Goal: Transaction & Acquisition: Obtain resource

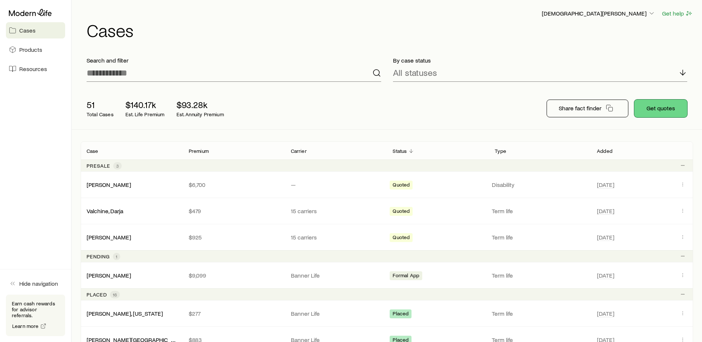
click at [653, 104] on button "Get quotes" at bounding box center [661, 109] width 53 height 18
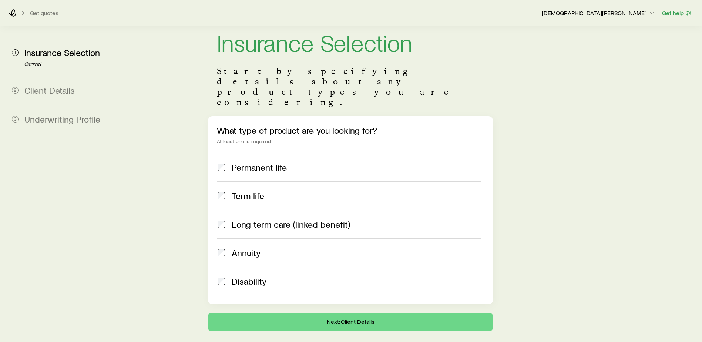
scroll to position [30, 0]
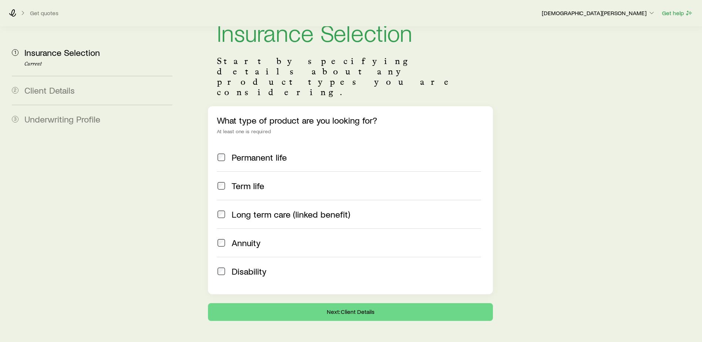
click at [239, 257] on label "Disability" at bounding box center [349, 271] width 264 height 29
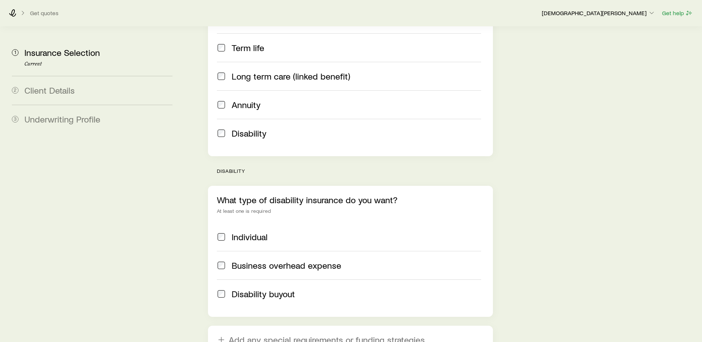
scroll to position [178, 0]
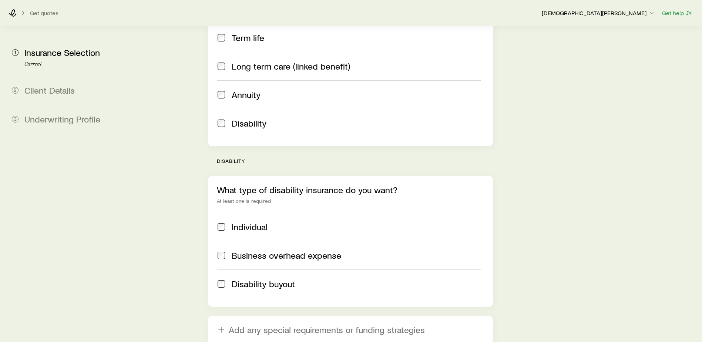
click at [233, 222] on span "Individual" at bounding box center [250, 227] width 36 height 10
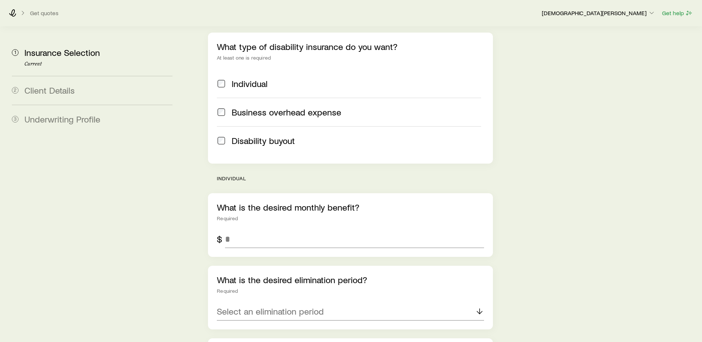
scroll to position [363, 0]
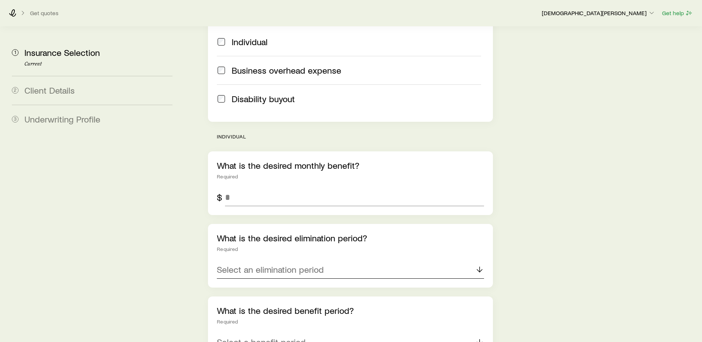
click at [281, 264] on p "Select an elimination period" at bounding box center [270, 269] width 107 height 10
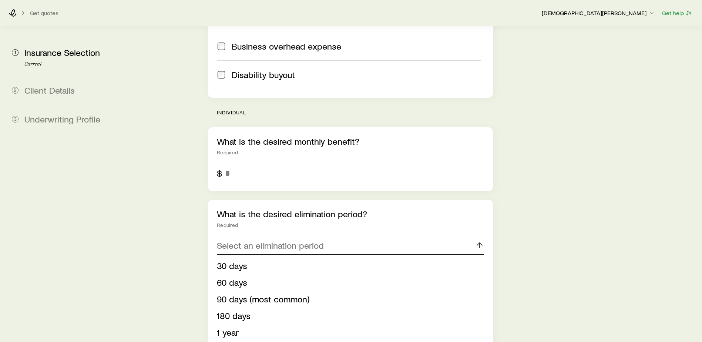
scroll to position [400, 0]
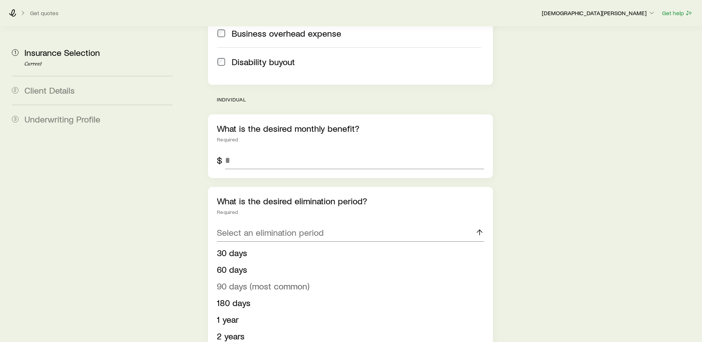
click at [263, 281] on span "90 days (most common)" at bounding box center [263, 286] width 93 height 11
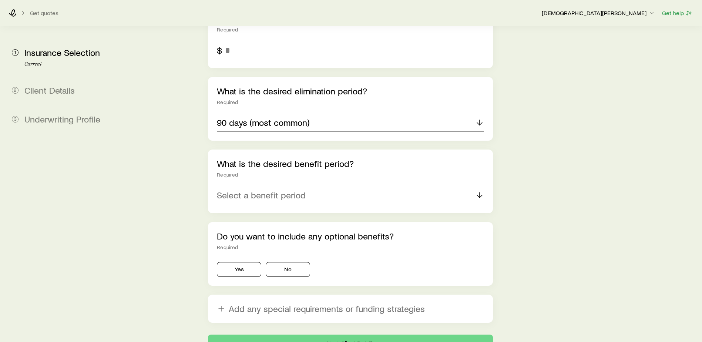
scroll to position [511, 0]
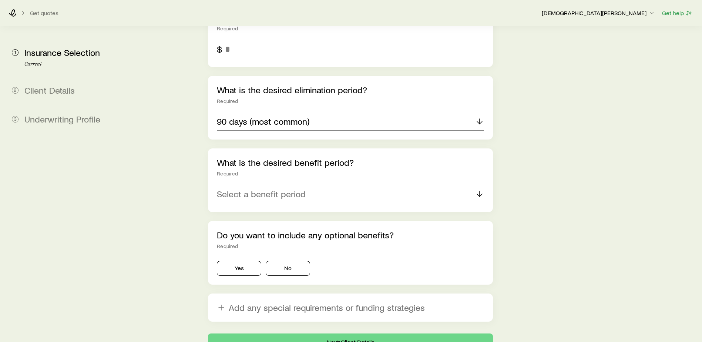
click at [281, 189] on p "Select a benefit period" at bounding box center [261, 194] width 89 height 10
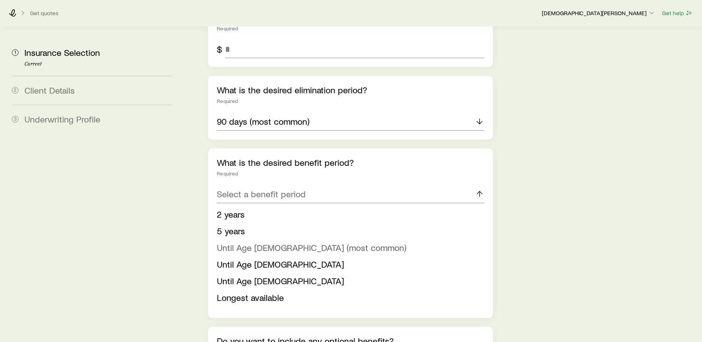
click at [278, 242] on span "Until Age [DEMOGRAPHIC_DATA] (most common)" at bounding box center [312, 247] width 190 height 11
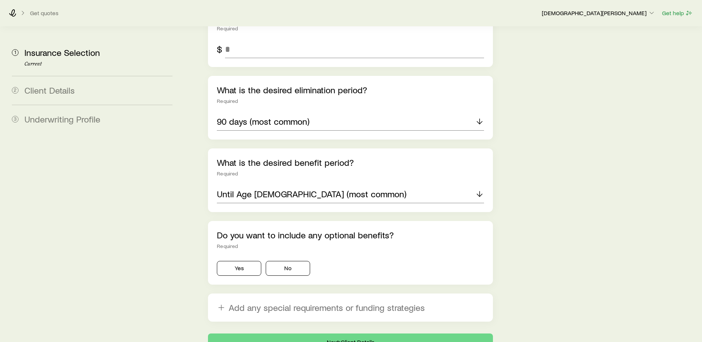
scroll to position [542, 0]
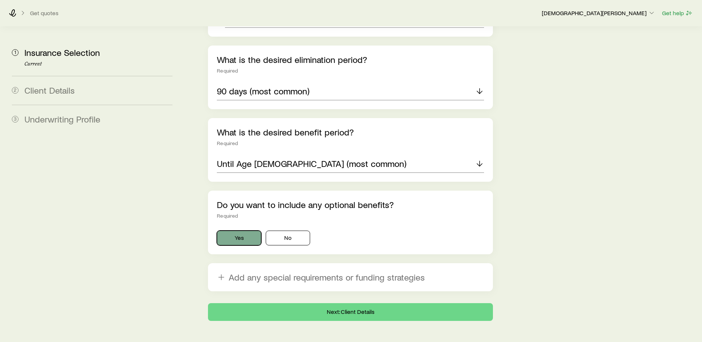
click at [229, 231] on button "Yes" at bounding box center [239, 238] width 44 height 15
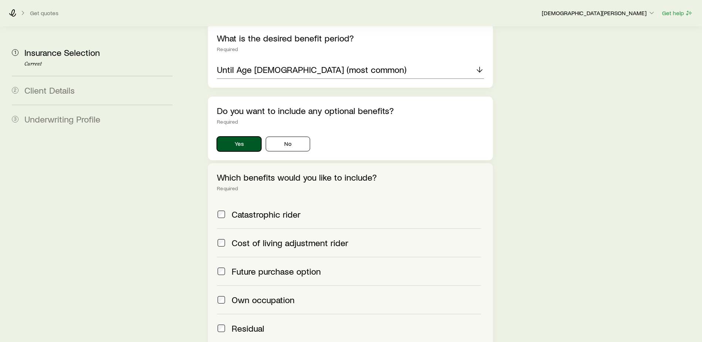
scroll to position [653, 0]
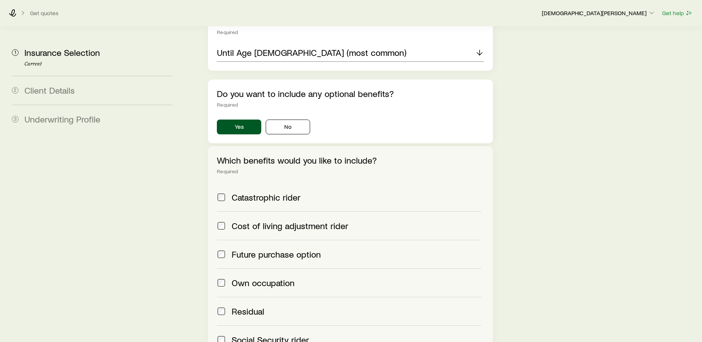
click at [252, 249] on span "Future purchase option" at bounding box center [276, 254] width 89 height 10
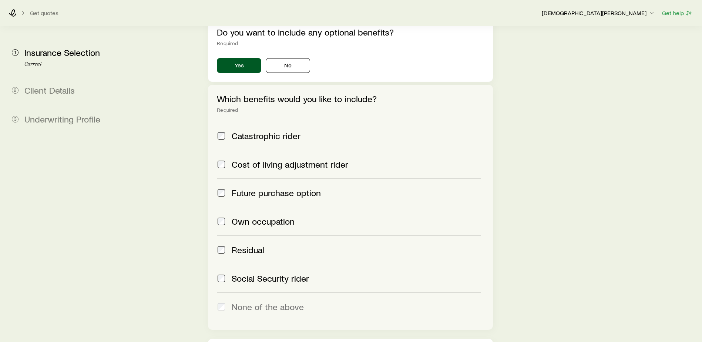
scroll to position [764, 0]
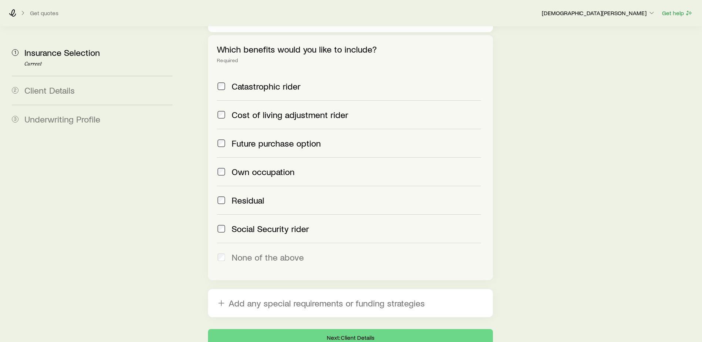
click at [280, 157] on label "Own occupation" at bounding box center [349, 171] width 264 height 29
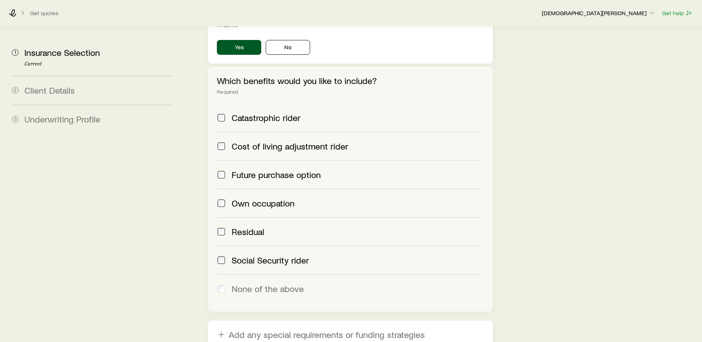
scroll to position [690, 0]
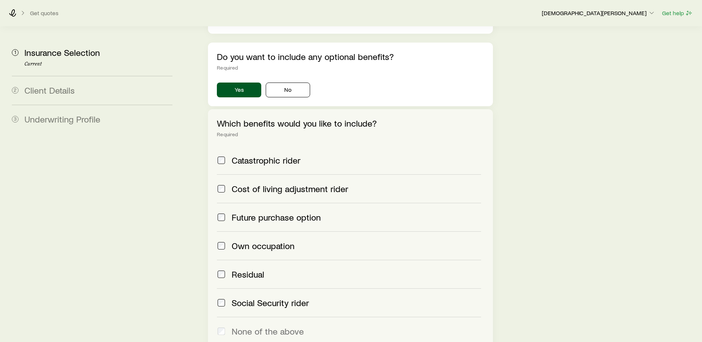
click at [260, 184] on span "Cost of living adjustment rider" at bounding box center [290, 189] width 117 height 10
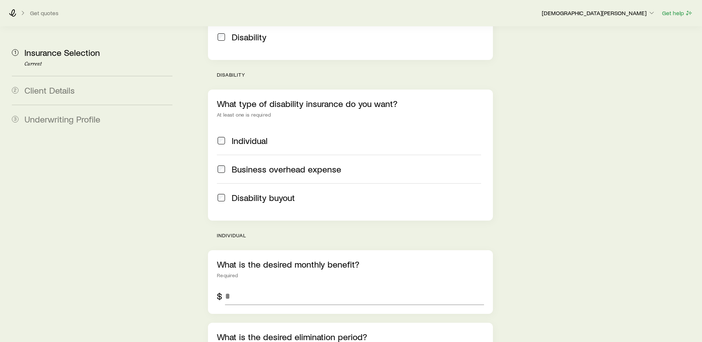
scroll to position [345, 0]
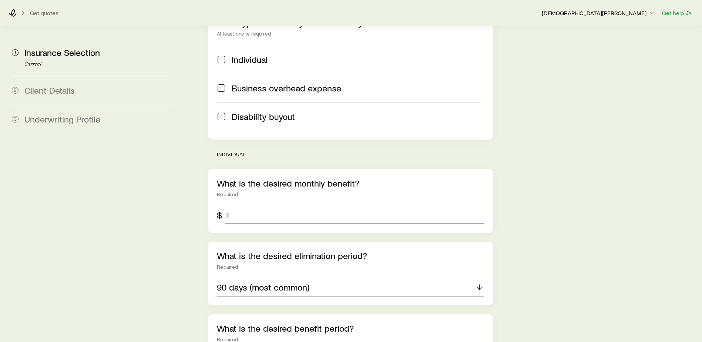
click at [265, 206] on input "tel" at bounding box center [354, 215] width 259 height 18
click at [551, 214] on div "Insurance Selection Start by specifying details about any product types you are…" at bounding box center [441, 223] width 509 height 1084
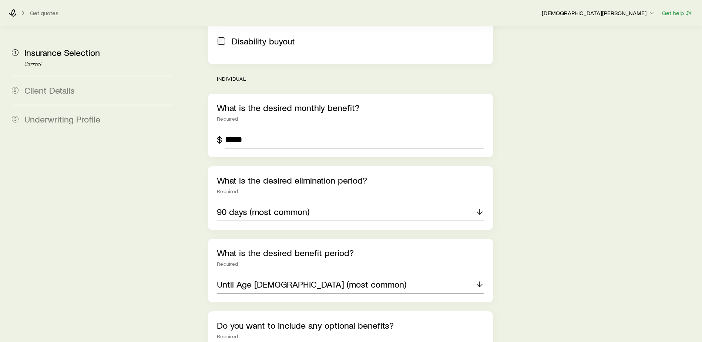
scroll to position [457, 0]
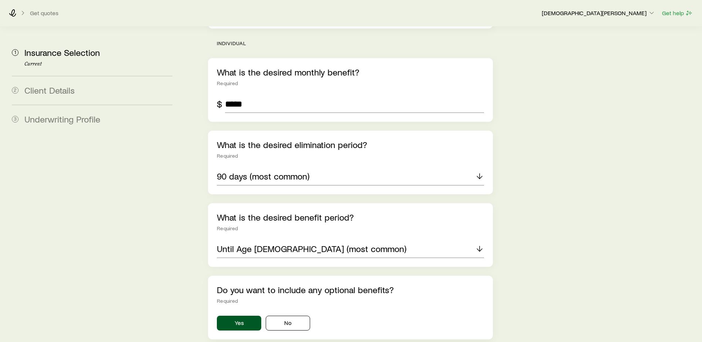
click at [177, 198] on aside "1 Insurance Selection Current 2 Client Details 3 Underwriting Profile" at bounding box center [92, 112] width 173 height 1084
click at [262, 95] on input "*****" at bounding box center [354, 104] width 259 height 18
type input "*****"
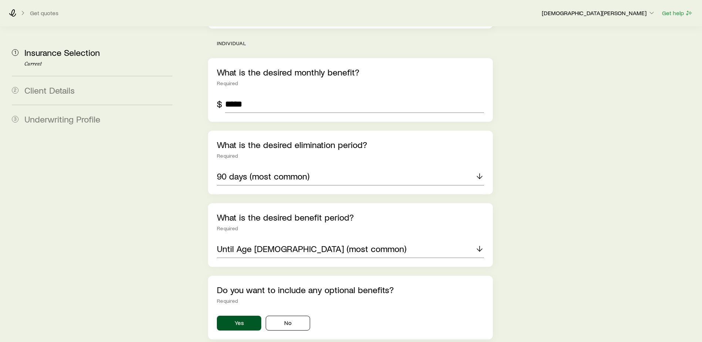
click at [518, 106] on div "Insurance Selection Start by specifying details about any product types you are…" at bounding box center [441, 112] width 509 height 1084
click at [524, 100] on div "Insurance Selection Start by specifying details about any product types you are…" at bounding box center [441, 112] width 509 height 1084
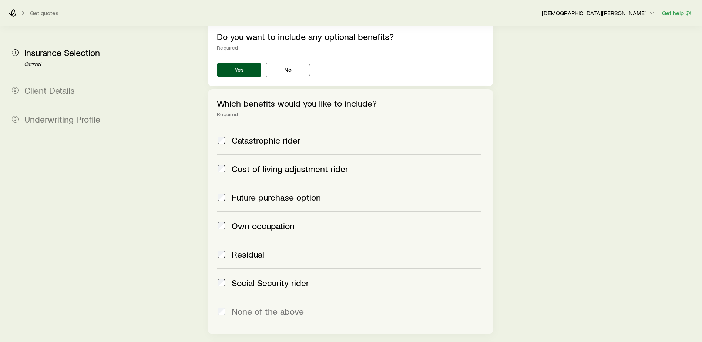
scroll to position [778, 0]
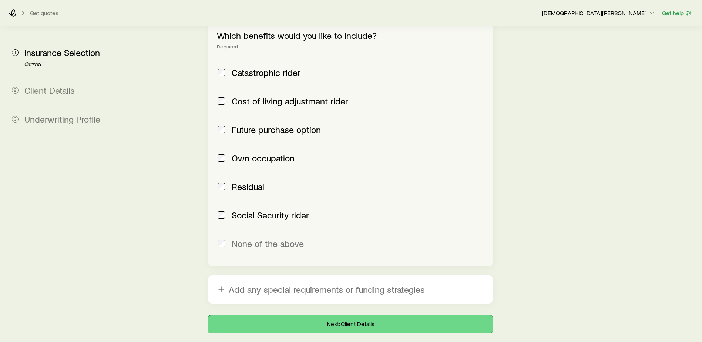
click at [330, 315] on button "Next: Client Details" at bounding box center [350, 324] width 285 height 18
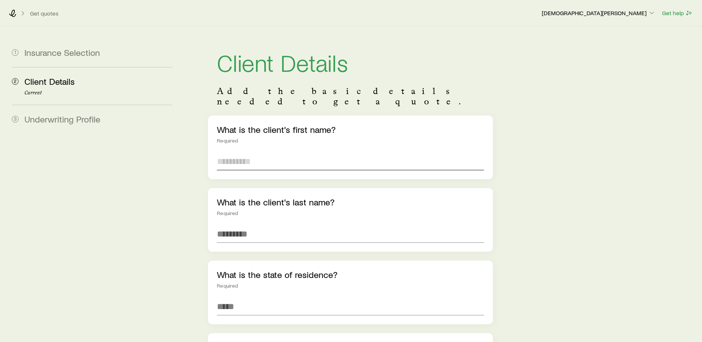
click at [273, 153] on input "text" at bounding box center [350, 162] width 267 height 18
type input "******"
type input "*******"
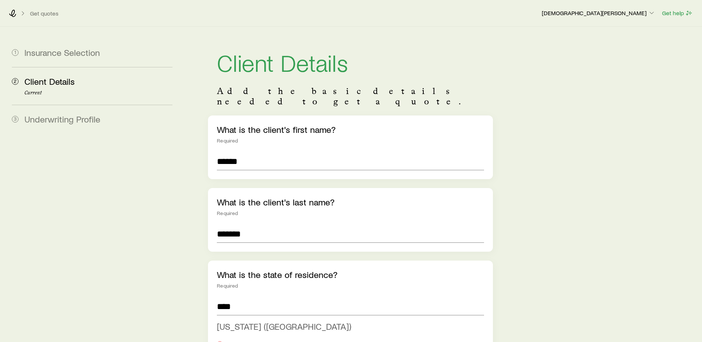
click at [270, 321] on span "[US_STATE] ([GEOGRAPHIC_DATA])" at bounding box center [284, 326] width 134 height 11
type input "**********"
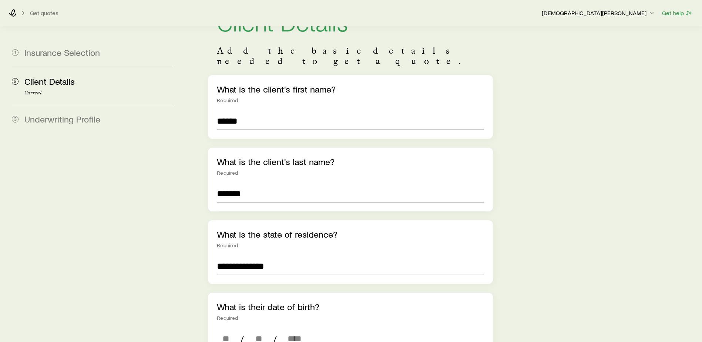
scroll to position [148, 0]
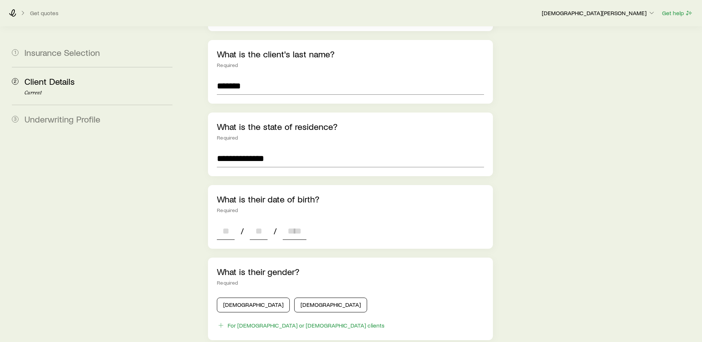
click at [219, 222] on input at bounding box center [226, 231] width 18 height 18
type input "**"
type input "*"
type input "****"
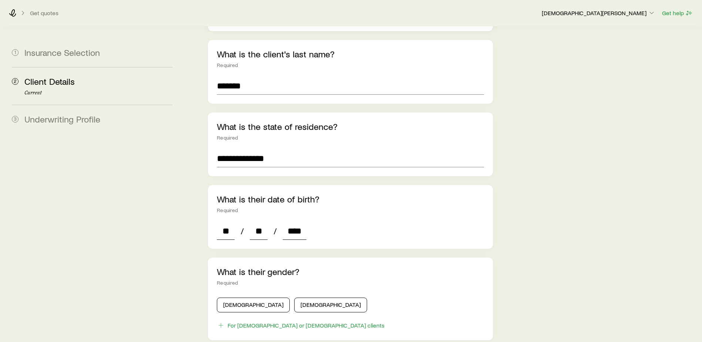
type input "*"
type input "****"
click at [230, 298] on button "[DEMOGRAPHIC_DATA]" at bounding box center [253, 305] width 73 height 15
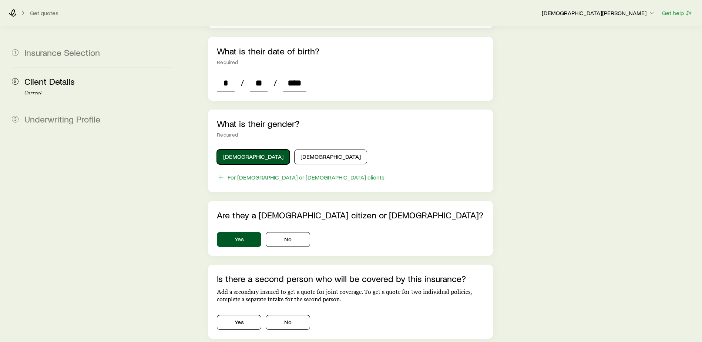
scroll to position [407, 0]
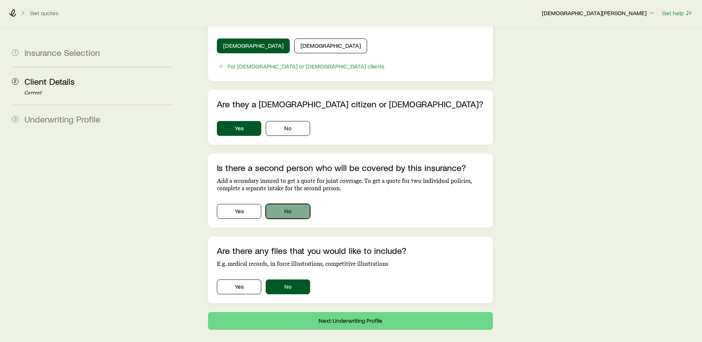
click at [295, 204] on button "No" at bounding box center [288, 211] width 44 height 15
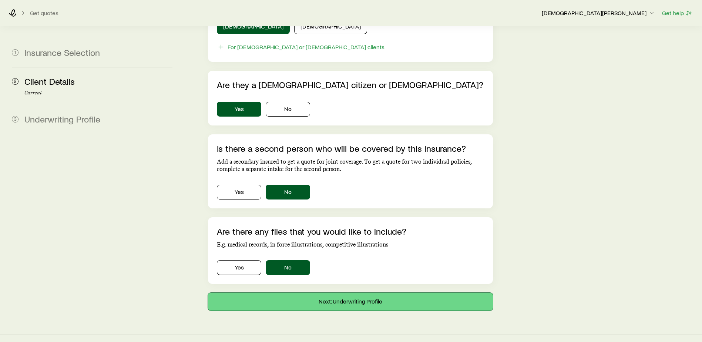
click at [356, 293] on button "Next: Underwriting Profile" at bounding box center [350, 302] width 285 height 18
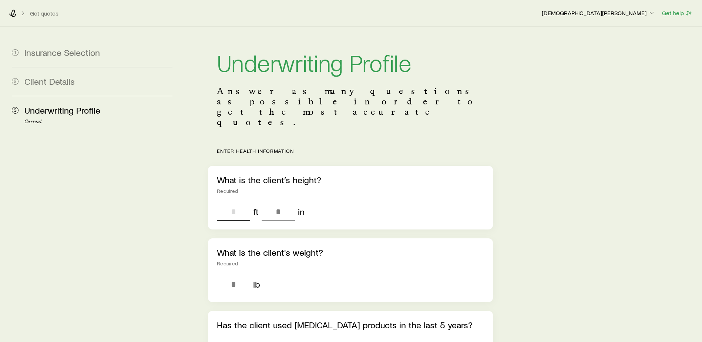
click at [237, 203] on input "tel" at bounding box center [233, 212] width 33 height 18
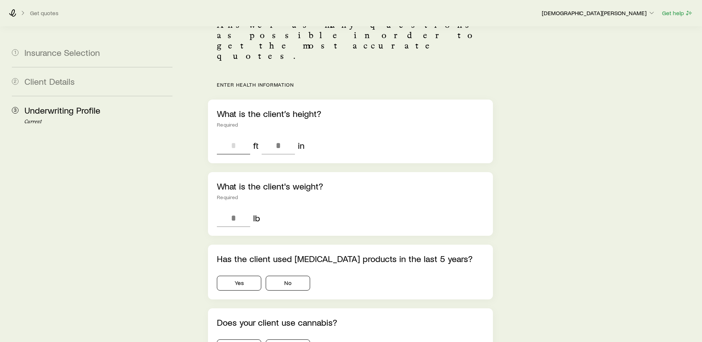
scroll to position [111, 0]
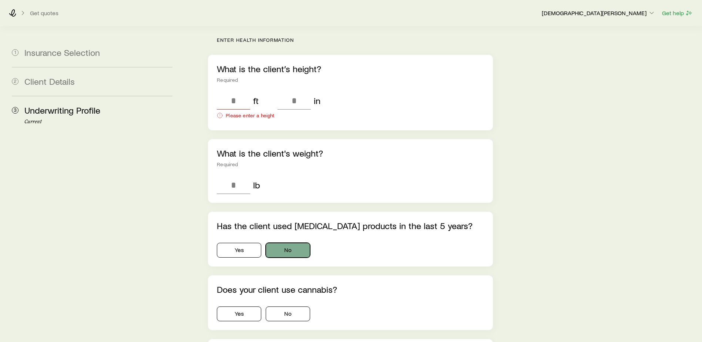
click at [297, 240] on div "Yes No" at bounding box center [350, 249] width 267 height 18
click at [306, 243] on button "No" at bounding box center [288, 250] width 44 height 15
click at [298, 307] on button "No" at bounding box center [288, 314] width 44 height 15
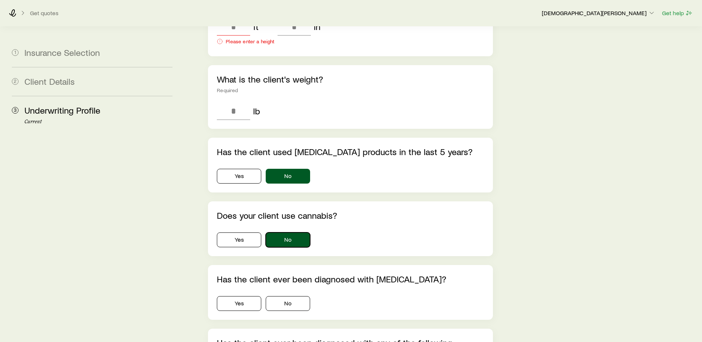
scroll to position [259, 0]
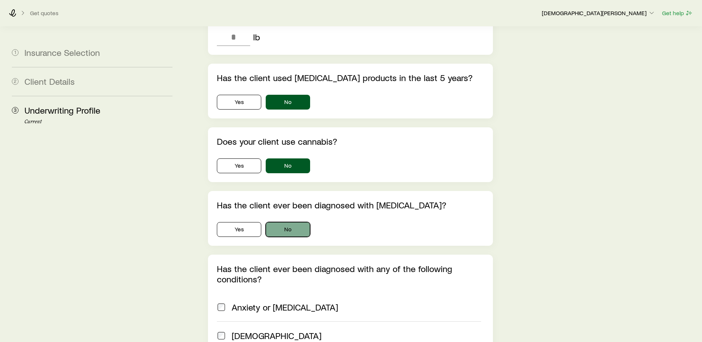
click at [308, 222] on button "No" at bounding box center [288, 229] width 44 height 15
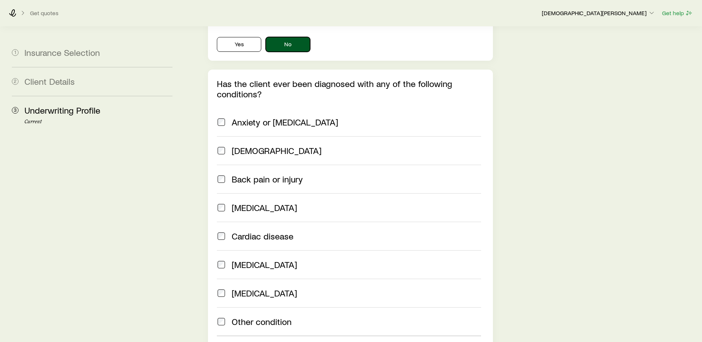
scroll to position [518, 0]
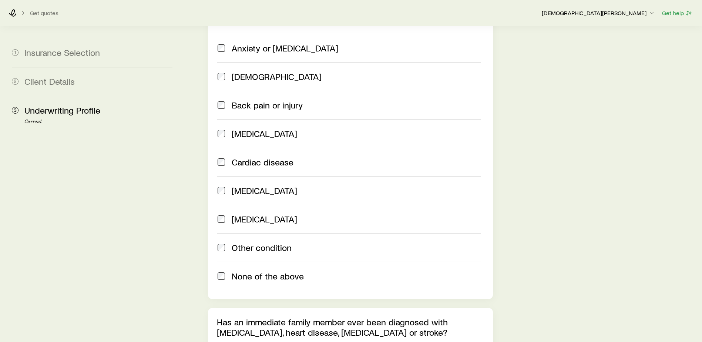
click at [258, 271] on span "None of the above" at bounding box center [268, 276] width 72 height 10
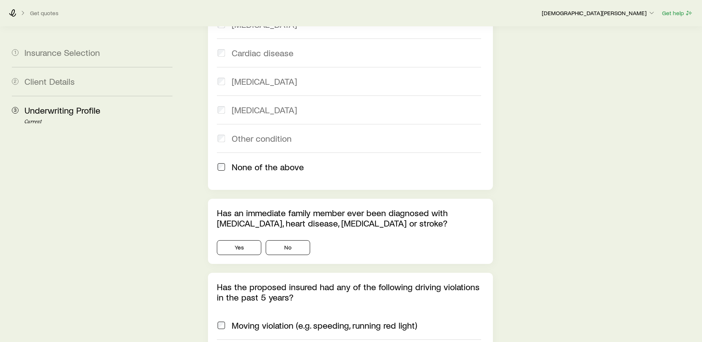
scroll to position [629, 0]
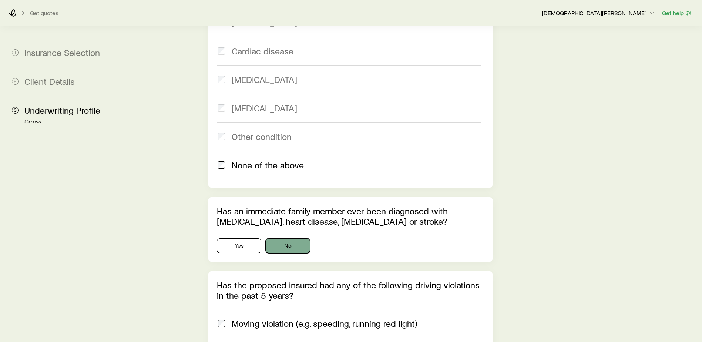
click at [286, 238] on button "No" at bounding box center [288, 245] width 44 height 15
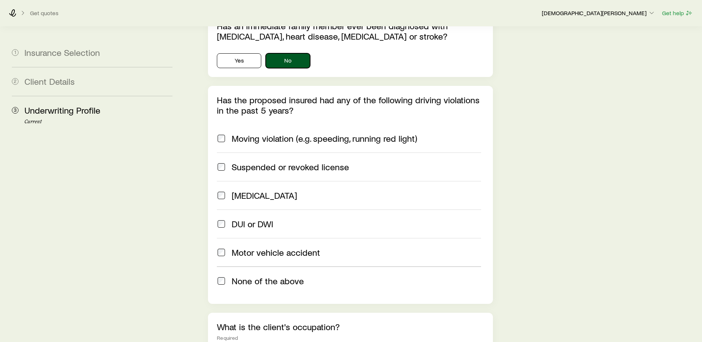
scroll to position [852, 0]
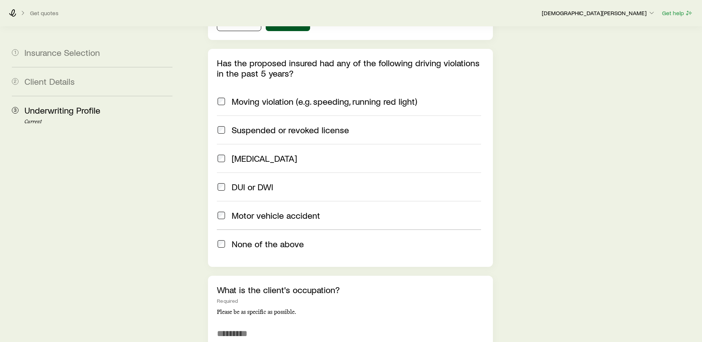
click at [285, 239] on span "None of the above" at bounding box center [268, 244] width 72 height 10
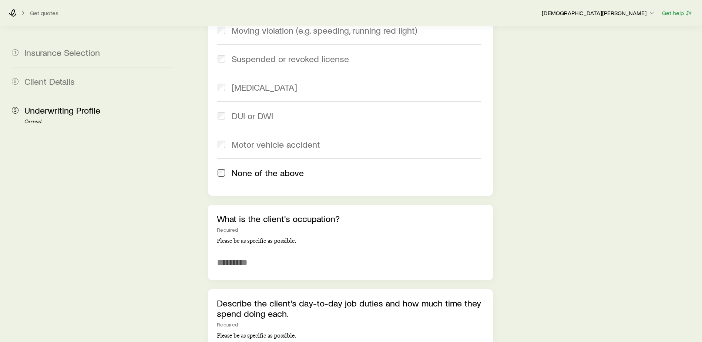
scroll to position [926, 0]
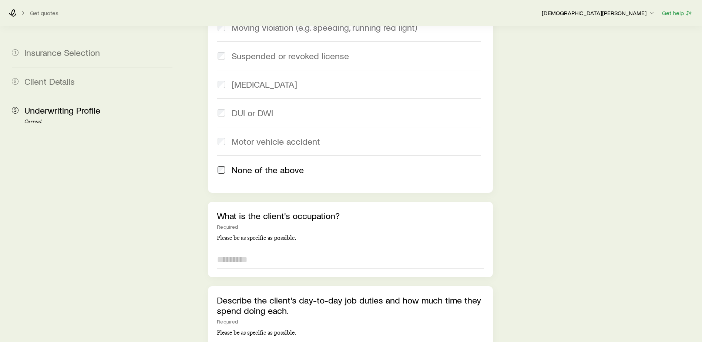
click at [267, 251] on input "text" at bounding box center [350, 260] width 267 height 18
type input "**********"
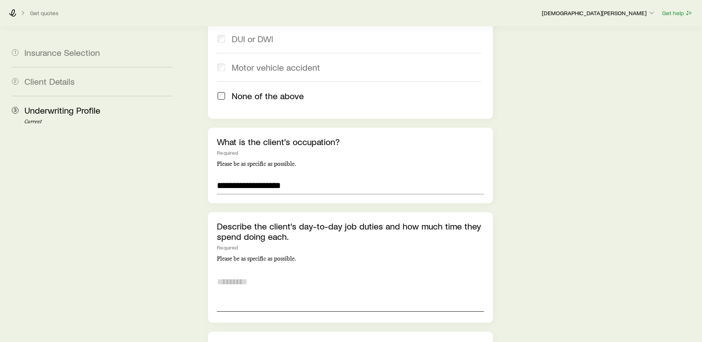
click at [243, 277] on textarea at bounding box center [350, 291] width 267 height 40
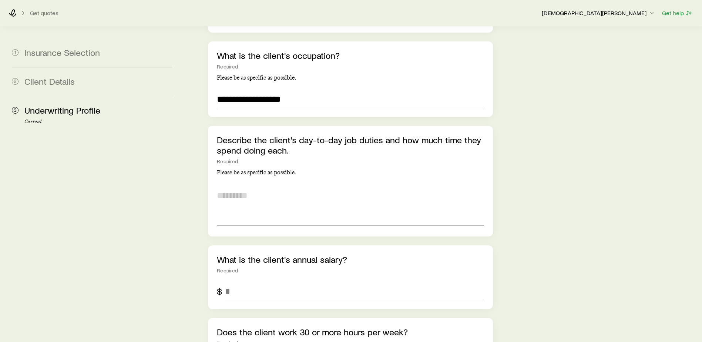
scroll to position [1148, 0]
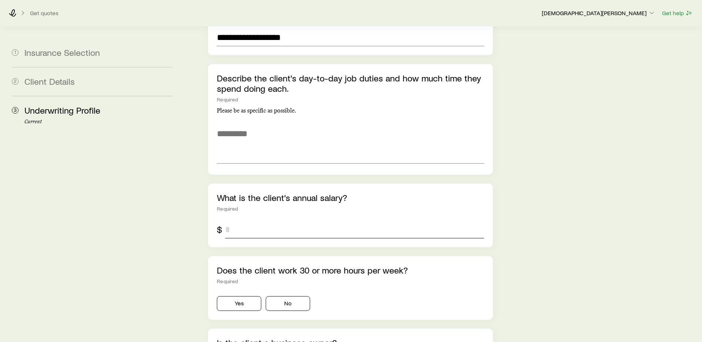
click at [271, 221] on input "tel" at bounding box center [354, 230] width 259 height 18
type input "******"
click at [250, 296] on button "Yes" at bounding box center [239, 303] width 44 height 15
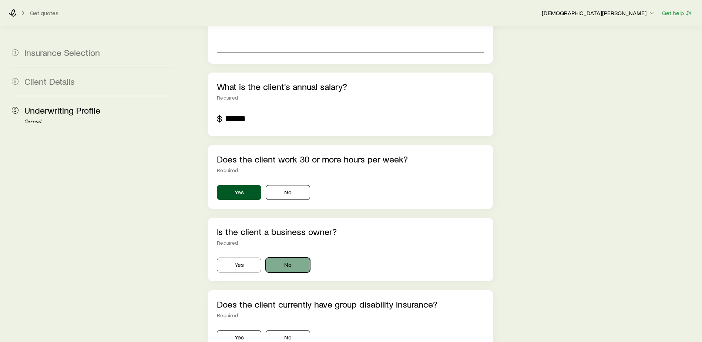
click at [302, 258] on button "No" at bounding box center [288, 265] width 44 height 15
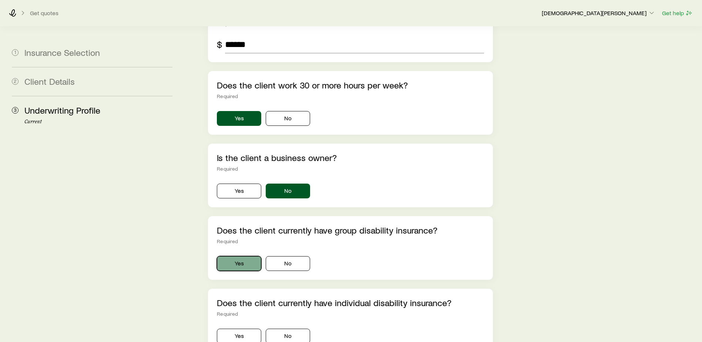
click at [231, 256] on button "Yes" at bounding box center [239, 263] width 44 height 15
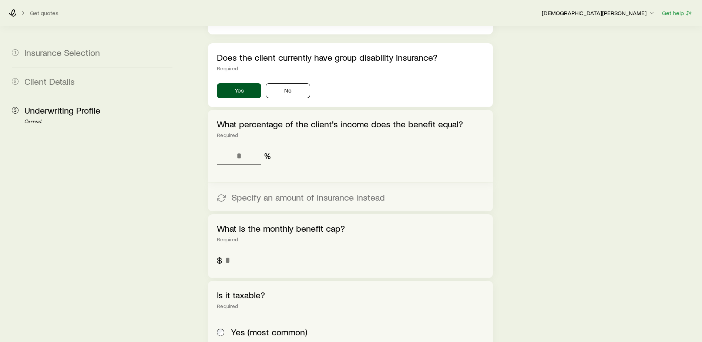
scroll to position [1555, 0]
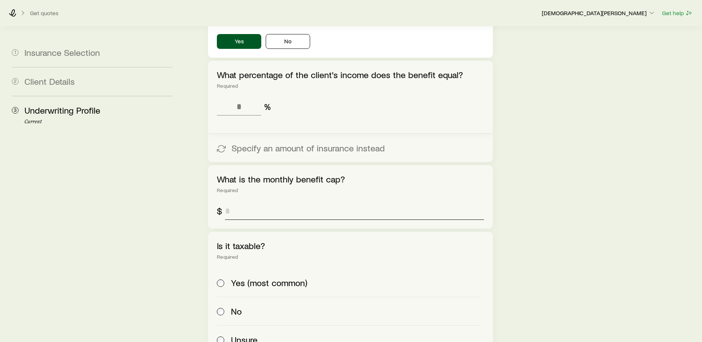
click at [283, 202] on input "tel" at bounding box center [354, 211] width 259 height 18
click at [244, 98] on input "tel" at bounding box center [239, 107] width 44 height 18
type input "**"
click at [263, 202] on input "tel" at bounding box center [354, 211] width 259 height 18
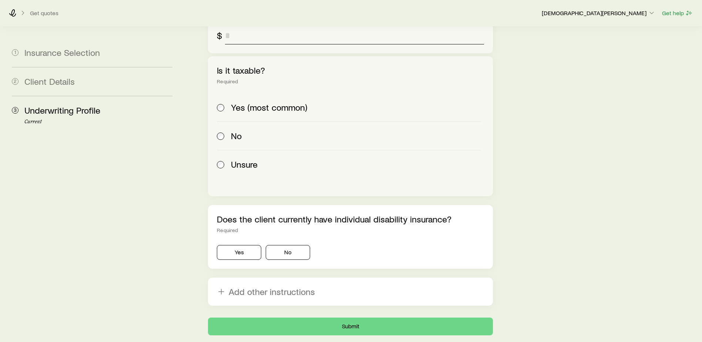
scroll to position [1766, 0]
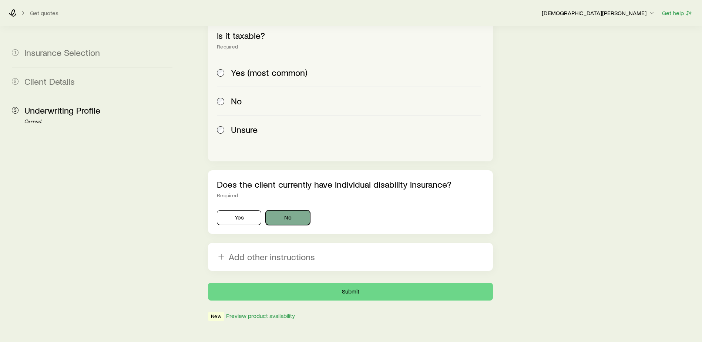
click at [280, 210] on button "No" at bounding box center [288, 217] width 44 height 15
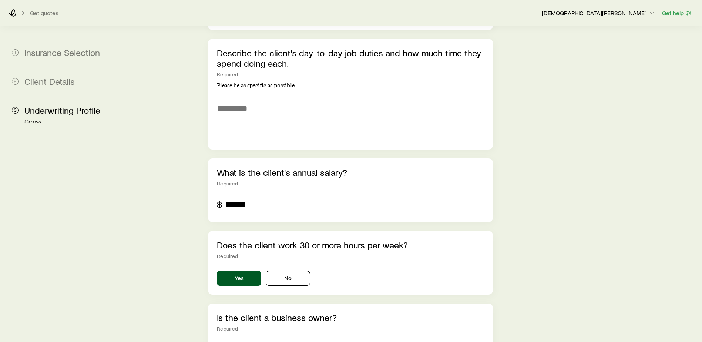
scroll to position [988, 0]
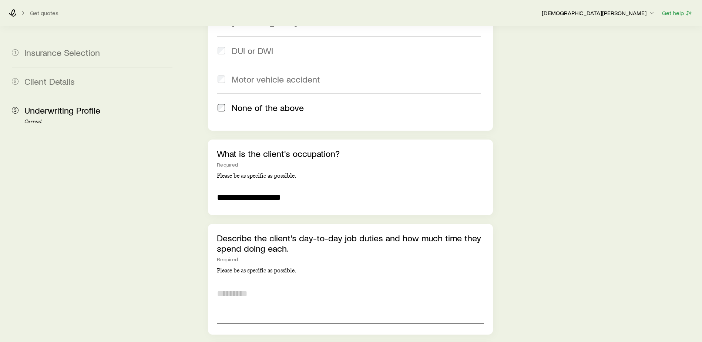
click at [244, 287] on textarea at bounding box center [350, 303] width 267 height 40
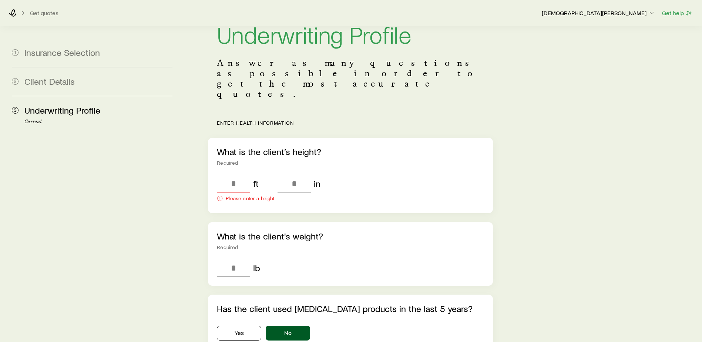
scroll to position [25, 0]
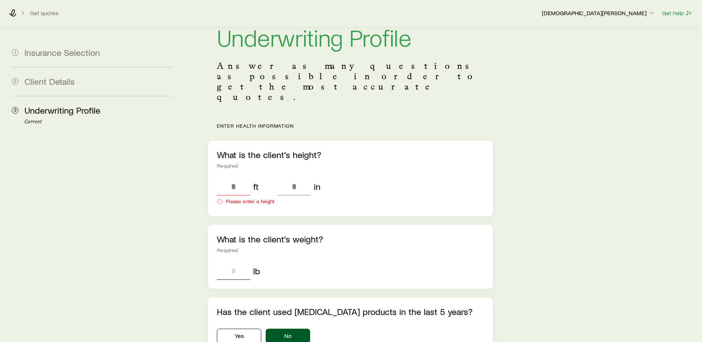
click at [233, 262] on input "tel" at bounding box center [233, 271] width 33 height 18
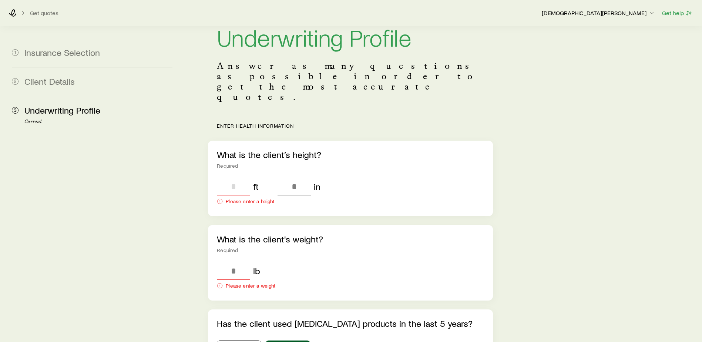
click at [242, 178] on input "tel" at bounding box center [233, 187] width 33 height 18
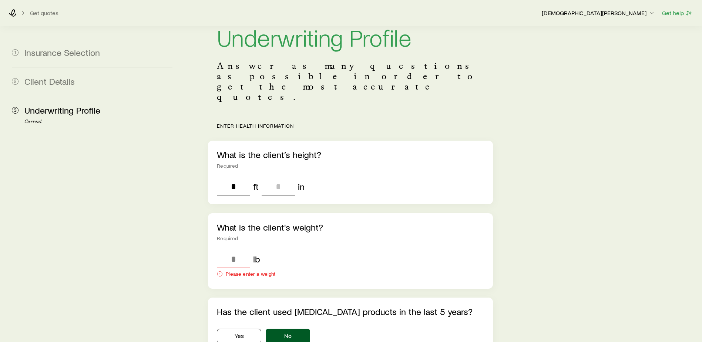
type input "*"
click at [281, 178] on input "tel" at bounding box center [278, 187] width 33 height 18
type input "*"
click at [239, 250] on input "tel" at bounding box center [233, 259] width 33 height 18
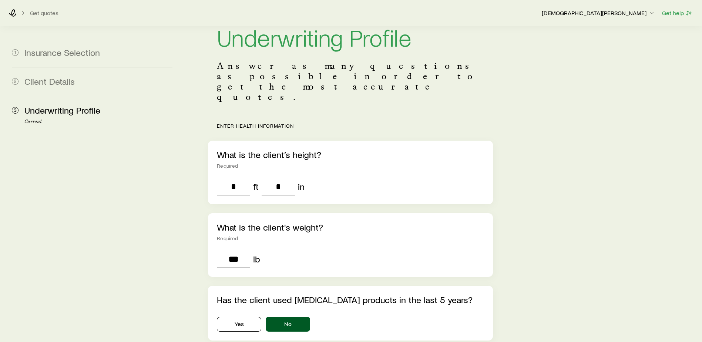
type input "***"
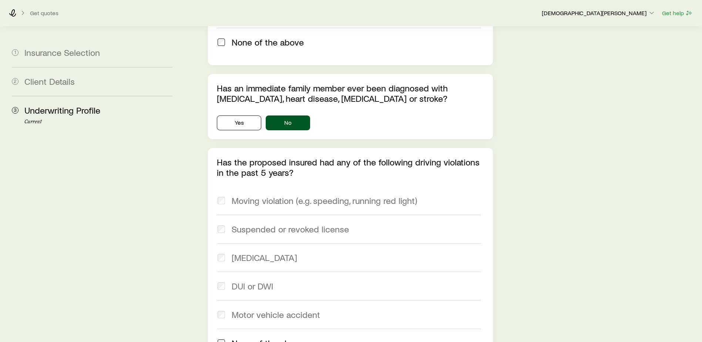
scroll to position [1000, 0]
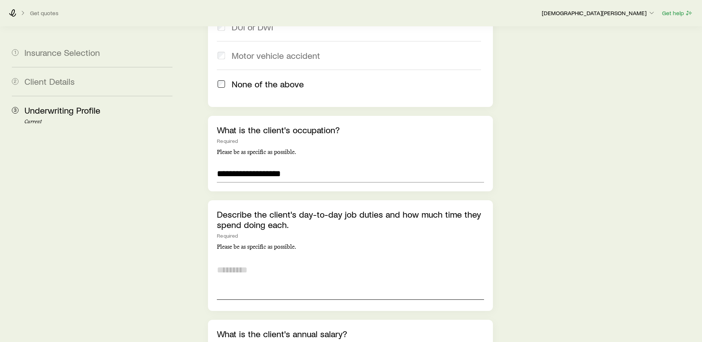
click at [266, 267] on textarea at bounding box center [350, 280] width 267 height 40
click at [248, 260] on textarea "**********" at bounding box center [350, 280] width 267 height 40
click at [369, 260] on textarea "**********" at bounding box center [350, 280] width 267 height 40
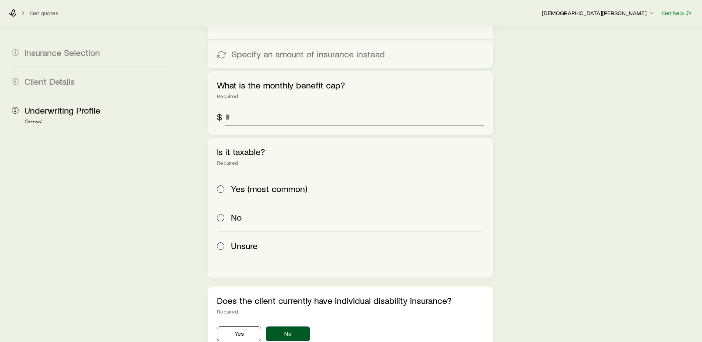
scroll to position [1703, 0]
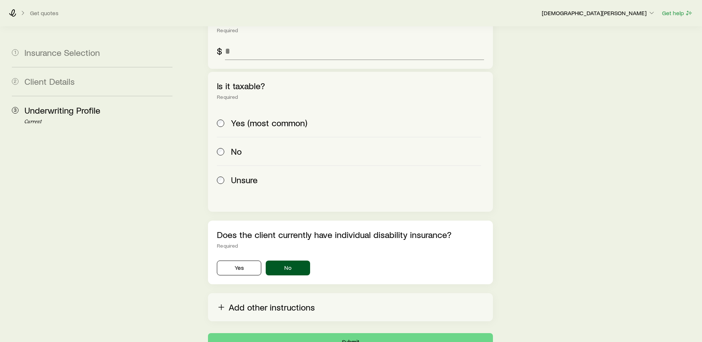
type textarea "**********"
click at [316, 293] on button "Add other instructions" at bounding box center [350, 307] width 285 height 28
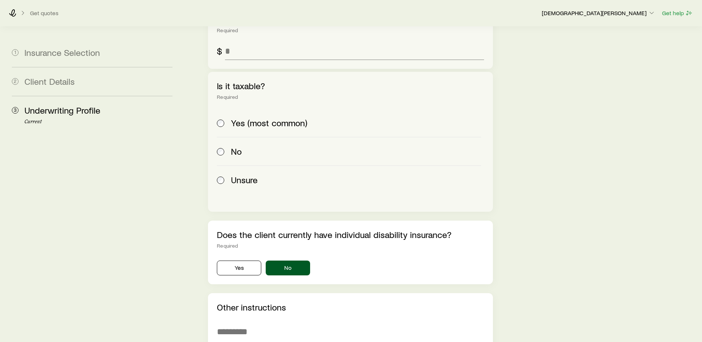
scroll to position [1814, 0]
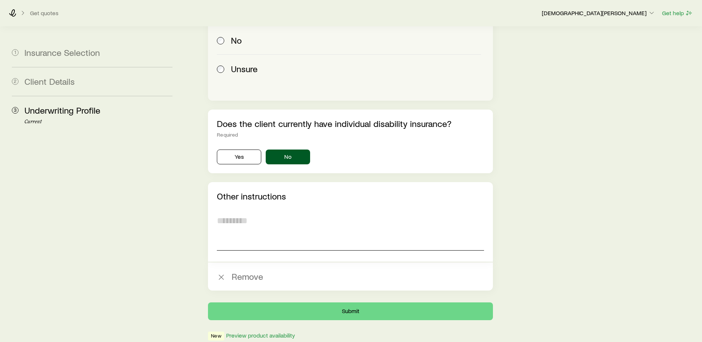
click at [250, 225] on textarea at bounding box center [350, 230] width 267 height 40
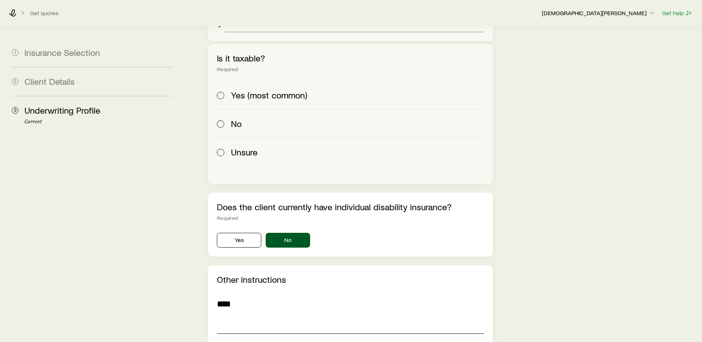
scroll to position [1834, 0]
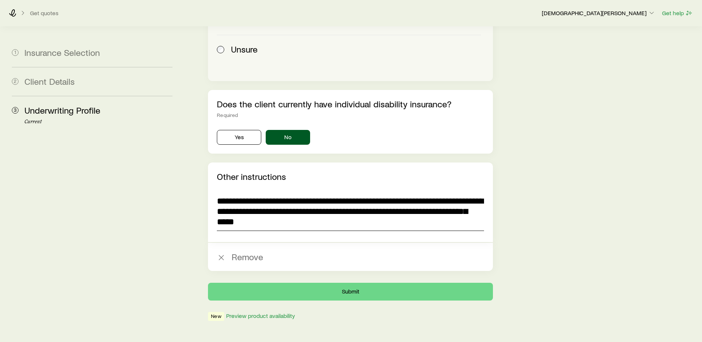
click at [484, 191] on textarea "**********" at bounding box center [350, 211] width 267 height 40
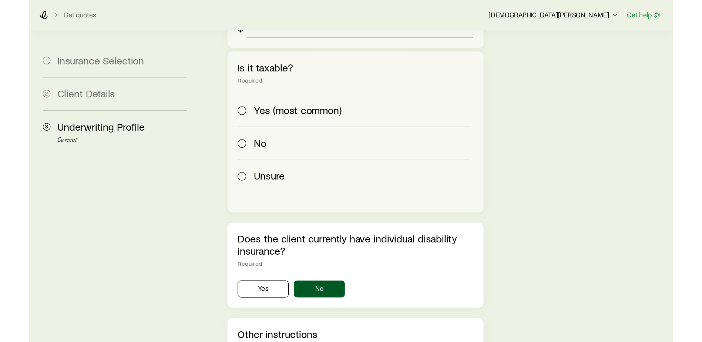
scroll to position [1793, 0]
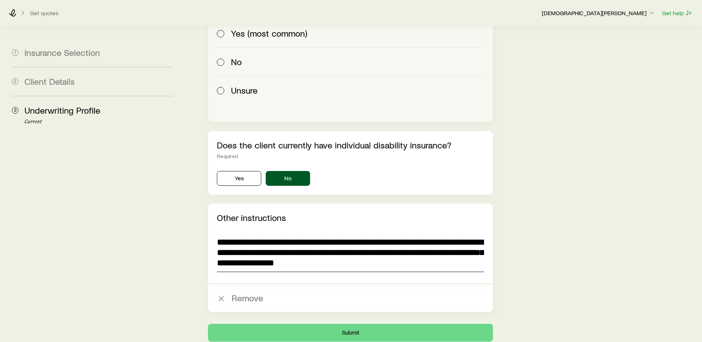
click at [292, 243] on textarea "**********" at bounding box center [350, 252] width 267 height 40
click at [277, 232] on textarea "**********" at bounding box center [350, 252] width 267 height 40
click at [309, 233] on textarea "**********" at bounding box center [350, 252] width 267 height 40
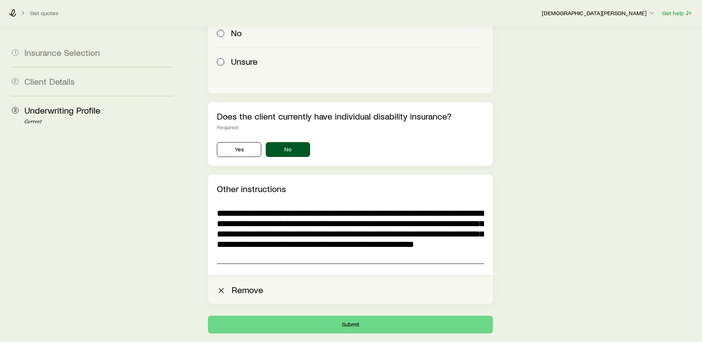
scroll to position [1855, 0]
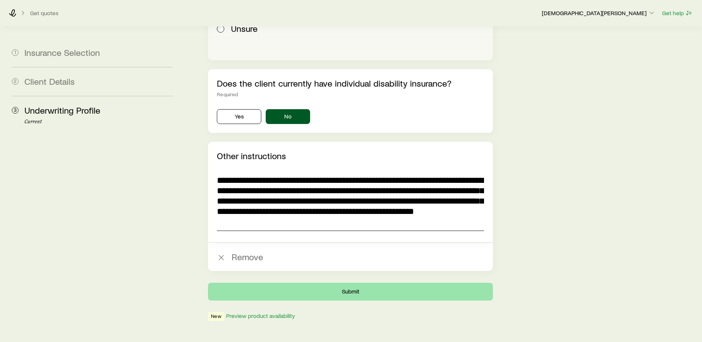
type textarea "**********"
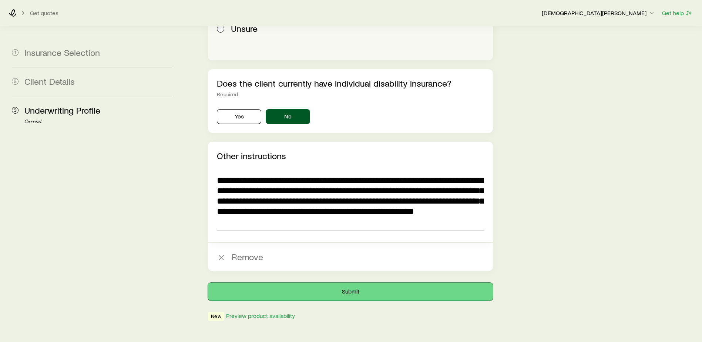
click at [353, 283] on button "Submit" at bounding box center [350, 292] width 285 height 18
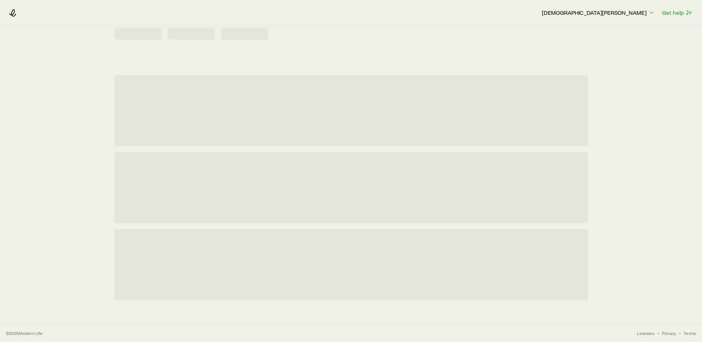
scroll to position [0, 0]
